Goal: Find specific page/section: Find specific page/section

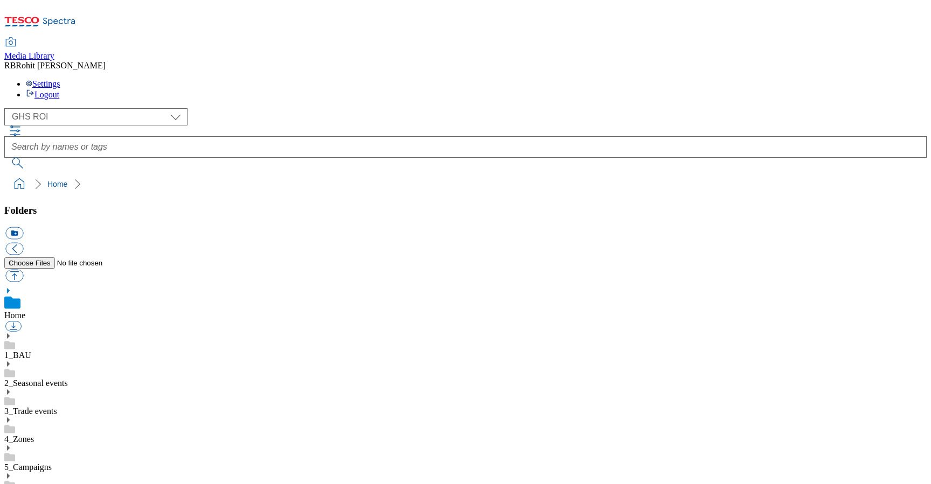
scroll to position [1, 0]
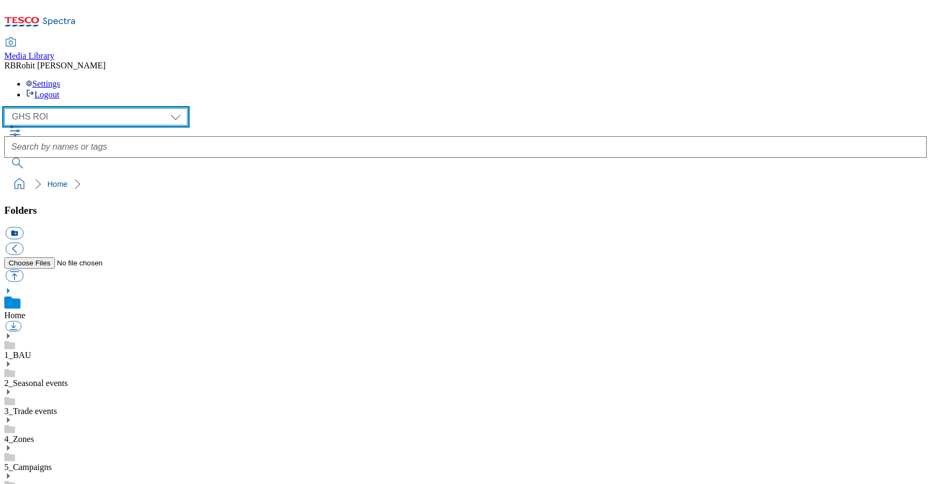
click at [77, 108] on select "Clubcard Marketing Clubcard ROI Dotcom UK GHS Marketing UK GHS ROI Realfood Tes…" at bounding box center [95, 116] width 183 height 17
select select "flare-tescomobile"
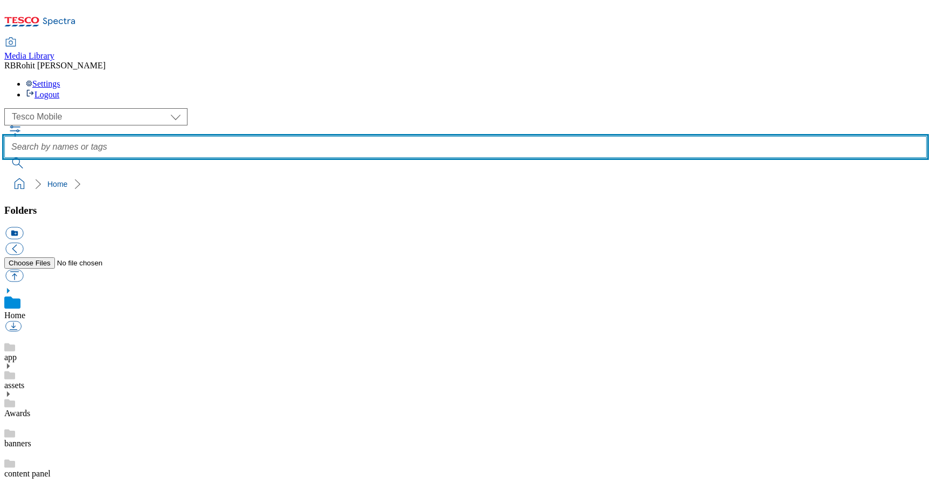
click at [347, 136] on input "text" at bounding box center [465, 147] width 922 height 22
type input "sim"
click at [4, 158] on button "submit" at bounding box center [18, 163] width 28 height 11
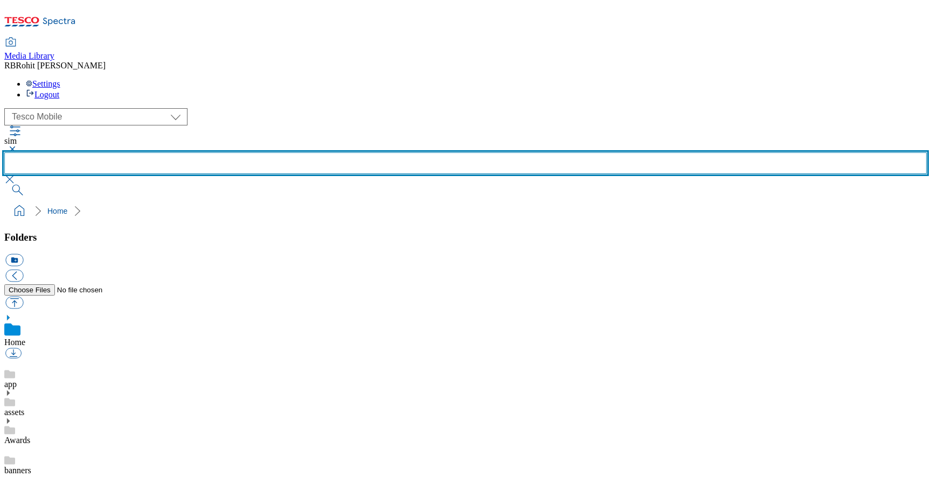
scroll to position [606, 0]
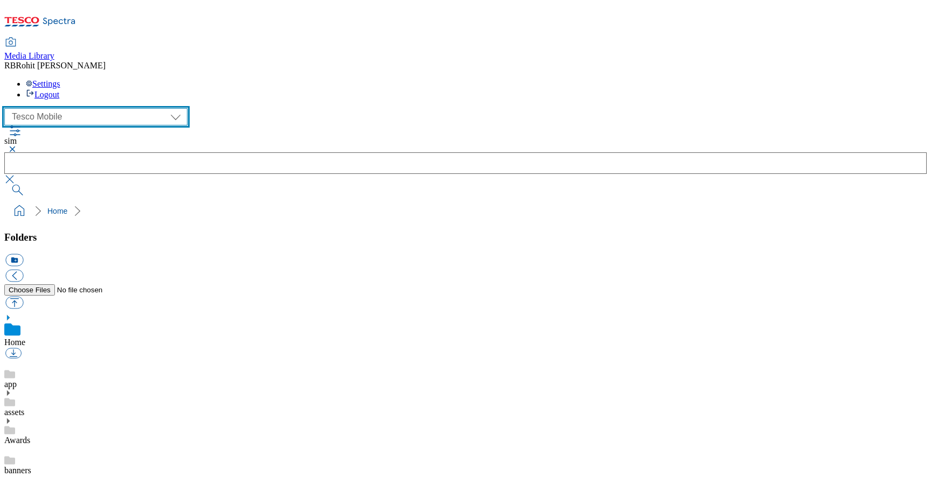
click at [55, 108] on select "Clubcard Marketing Clubcard ROI Dotcom UK GHS Marketing UK GHS ROI Realfood Tes…" at bounding box center [95, 116] width 183 height 17
select select "flare-homepage"
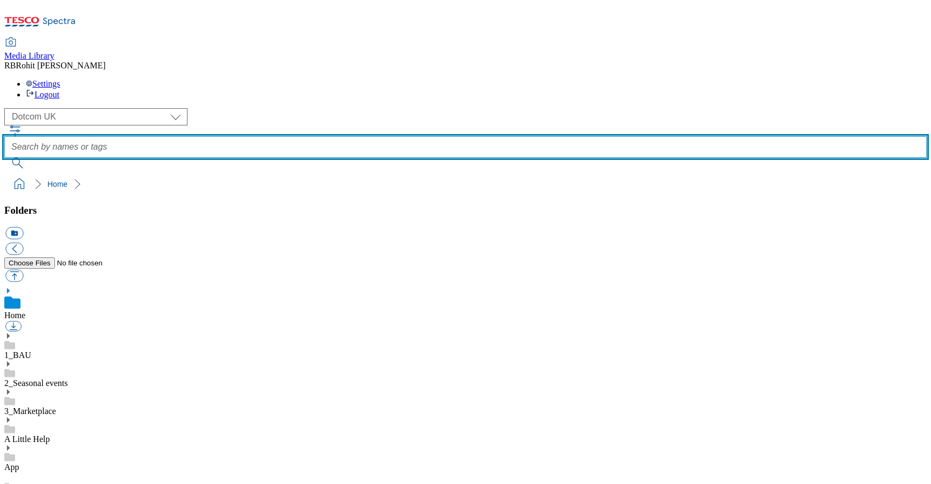
click at [357, 136] on input "text" at bounding box center [465, 147] width 922 height 22
type input "sim"
click at [4, 158] on button "submit" at bounding box center [18, 163] width 28 height 11
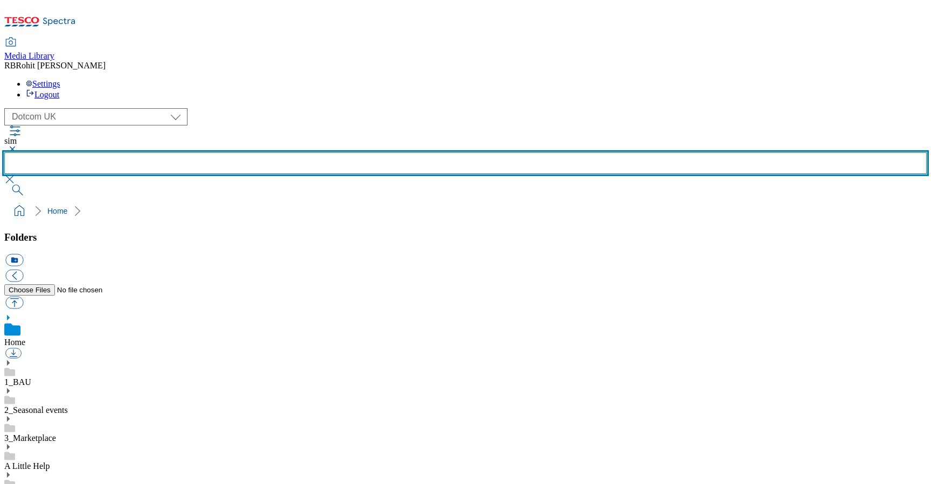
scroll to position [606, 0]
